Goal: Task Accomplishment & Management: Manage account settings

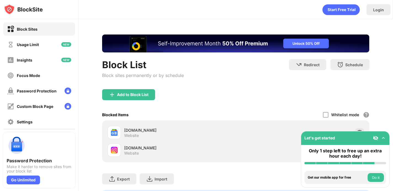
scroll to position [30, 0]
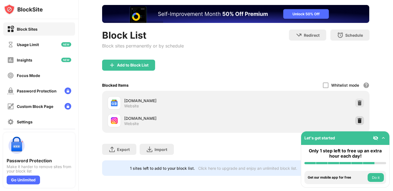
click at [358, 121] on img at bounding box center [360, 121] width 6 height 6
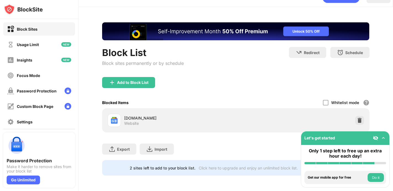
scroll to position [12, 0]
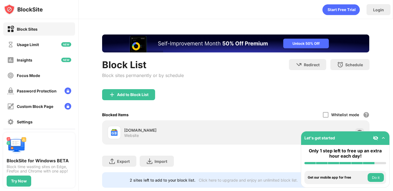
scroll to position [12, 0]
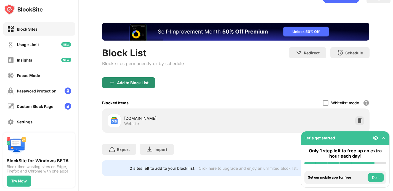
click at [125, 79] on div "Add to Block List" at bounding box center [128, 82] width 53 height 11
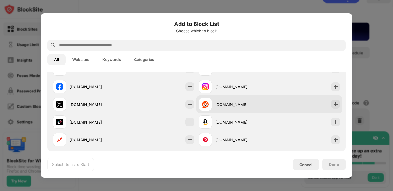
scroll to position [113, 0]
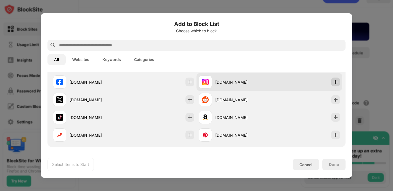
click at [335, 83] on img at bounding box center [336, 82] width 6 height 6
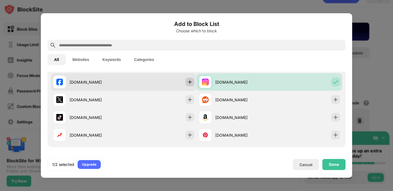
click at [186, 82] on div at bounding box center [189, 82] width 9 height 9
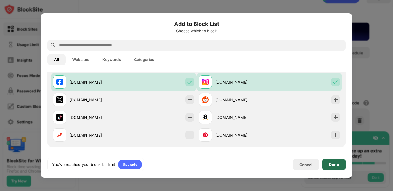
click at [337, 164] on div "Done" at bounding box center [334, 164] width 10 height 4
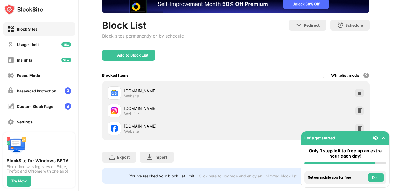
scroll to position [43, 0]
